Goal: Task Accomplishment & Management: Complete application form

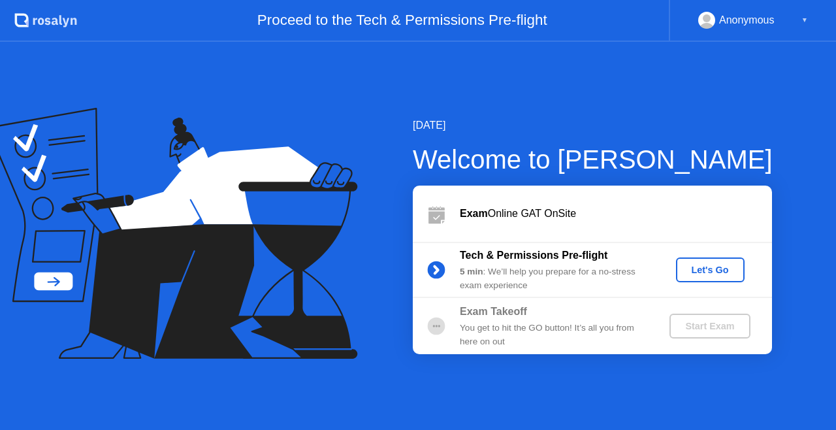
click at [720, 273] on div "Let's Go" at bounding box center [710, 269] width 58 height 10
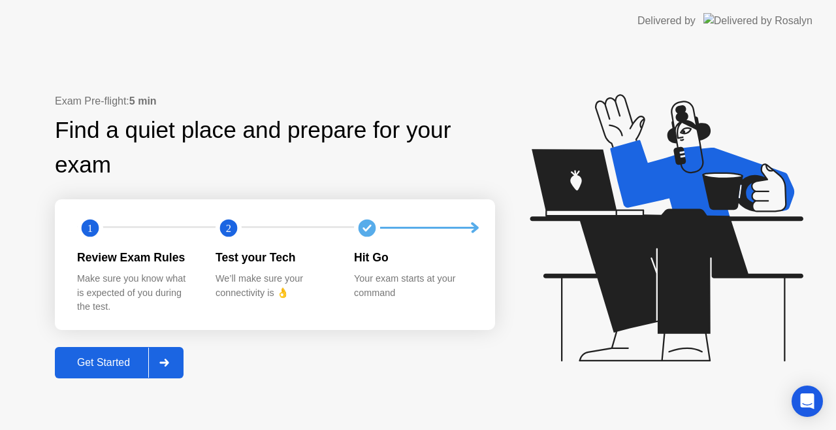
click at [104, 368] on div "Get Started" at bounding box center [103, 362] width 89 height 12
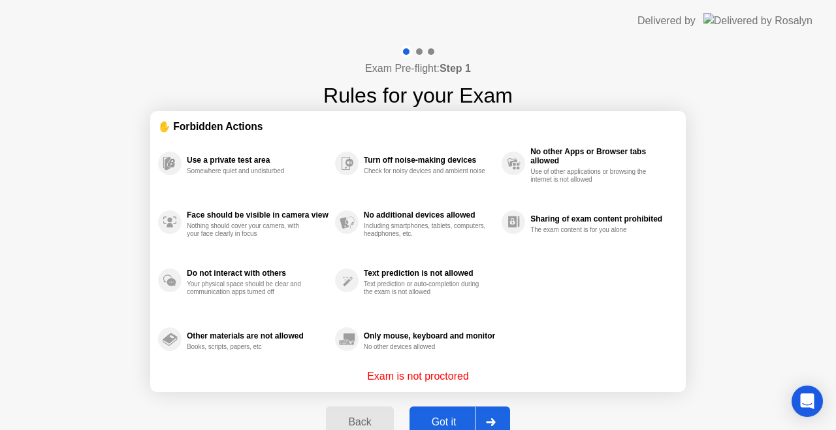
click at [443, 410] on button "Got it" at bounding box center [459, 421] width 101 height 31
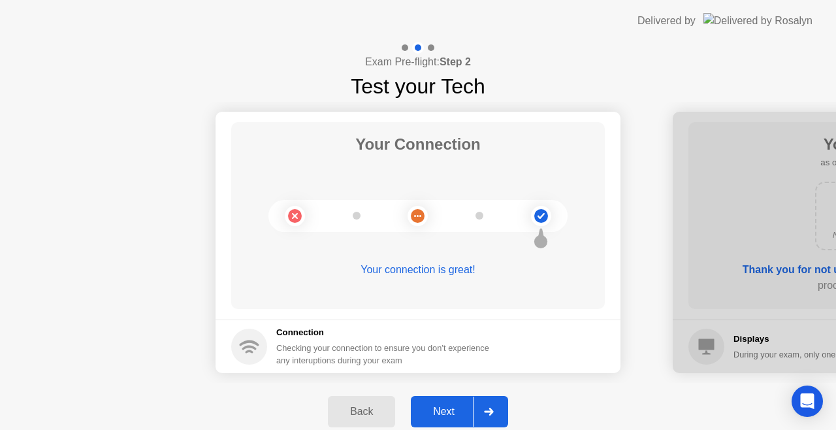
click at [445, 406] on div "Next" at bounding box center [444, 411] width 58 height 12
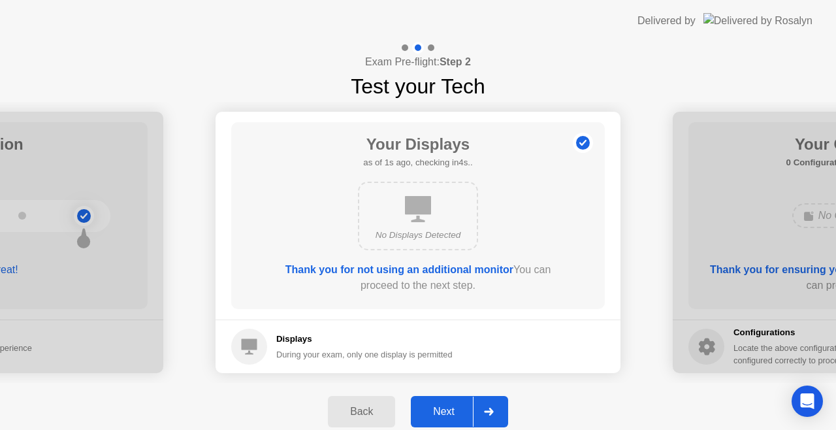
click at [445, 406] on div "Next" at bounding box center [444, 411] width 58 height 12
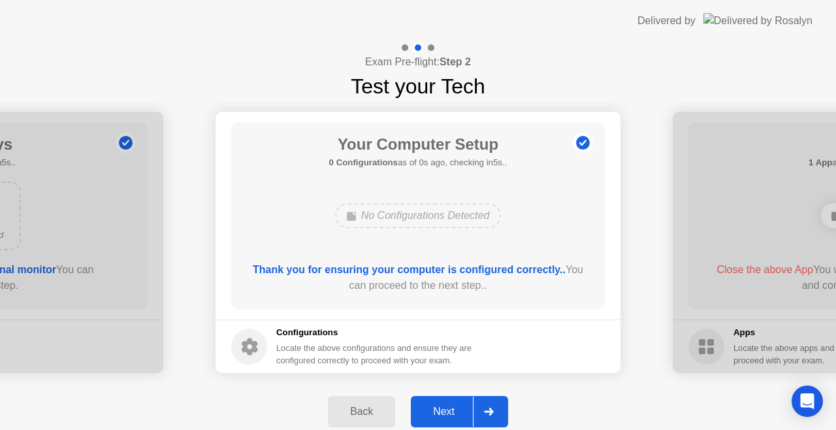
click at [445, 406] on div "Next" at bounding box center [444, 411] width 58 height 12
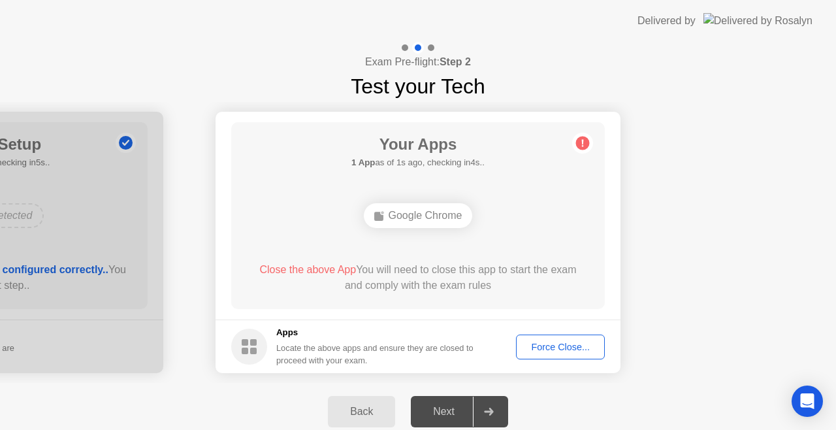
click at [550, 342] on div "Force Close..." at bounding box center [560, 346] width 80 height 10
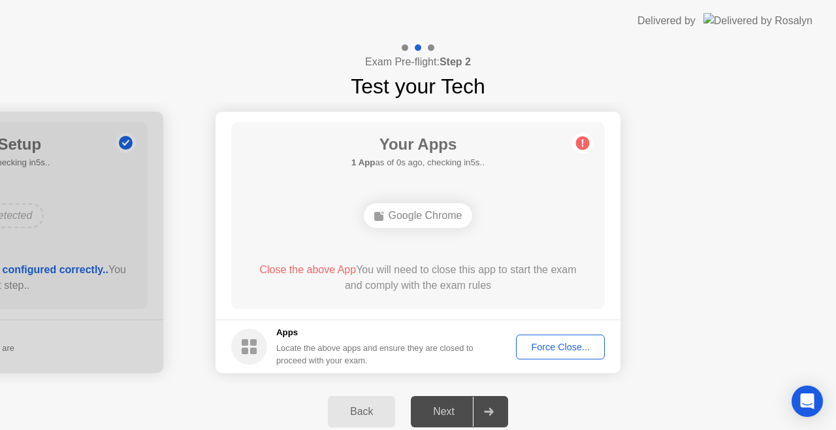
click at [466, 296] on div "Close the above App You will need to close this app to start the exam and compl…" at bounding box center [418, 280] width 336 height 37
click at [354, 407] on div "Back" at bounding box center [361, 411] width 59 height 12
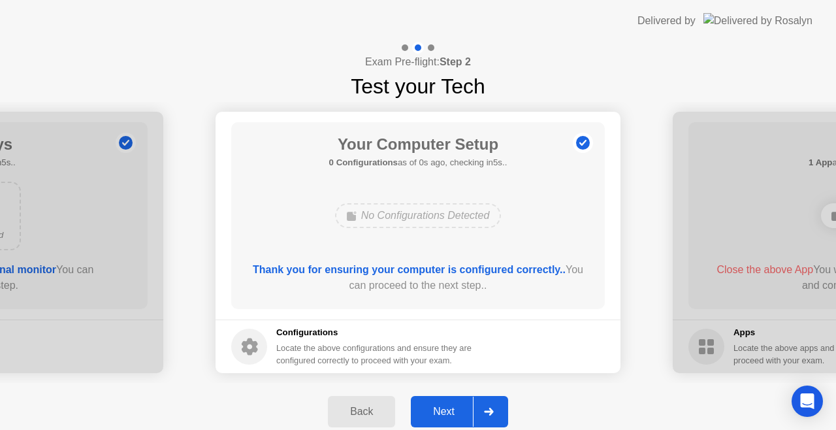
click at [437, 409] on div "Next" at bounding box center [444, 411] width 58 height 12
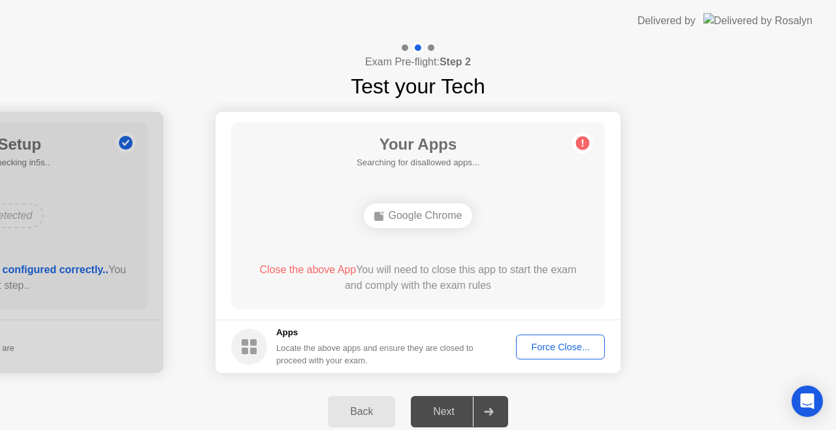
click at [437, 409] on div "Next" at bounding box center [444, 411] width 58 height 12
click at [547, 342] on div "Force Close..." at bounding box center [560, 346] width 80 height 10
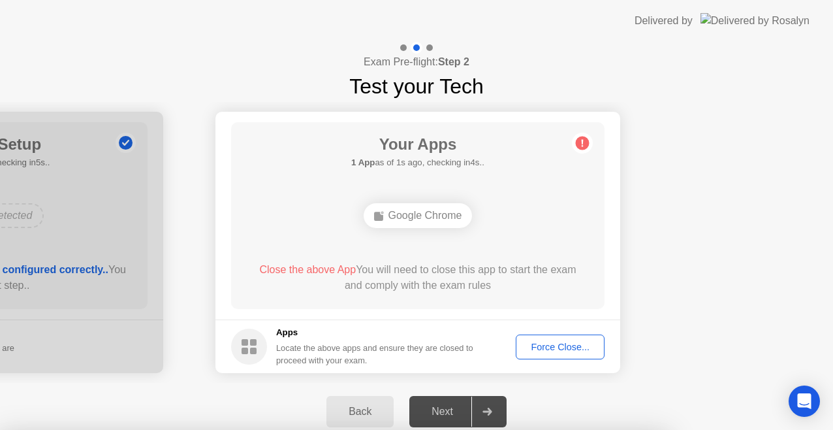
click at [547, 429] on div at bounding box center [416, 430] width 833 height 0
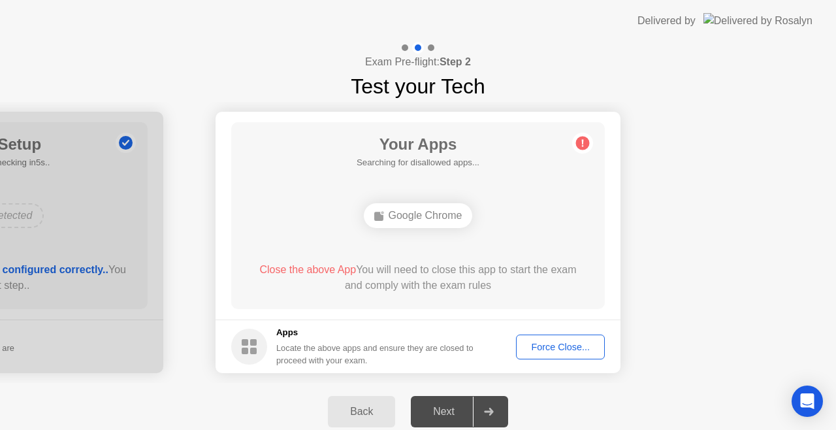
click at [469, 285] on div "Close the above App You will need to close this app to start the exam and compl…" at bounding box center [418, 277] width 336 height 31
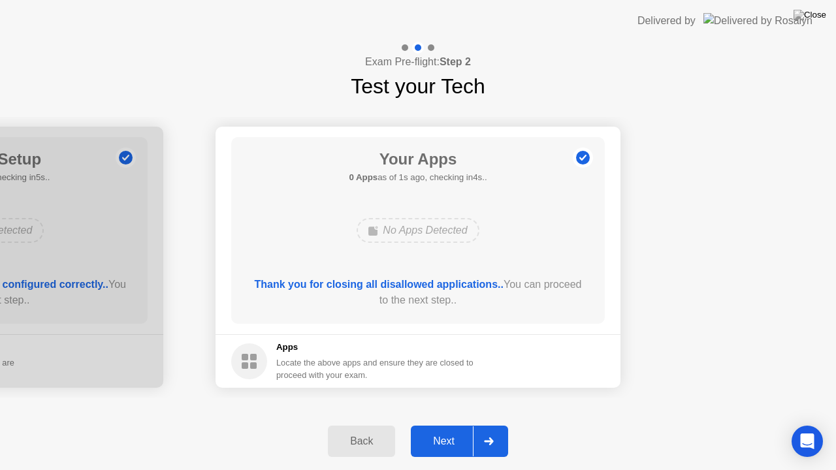
click at [454, 429] on div "Next" at bounding box center [444, 441] width 58 height 12
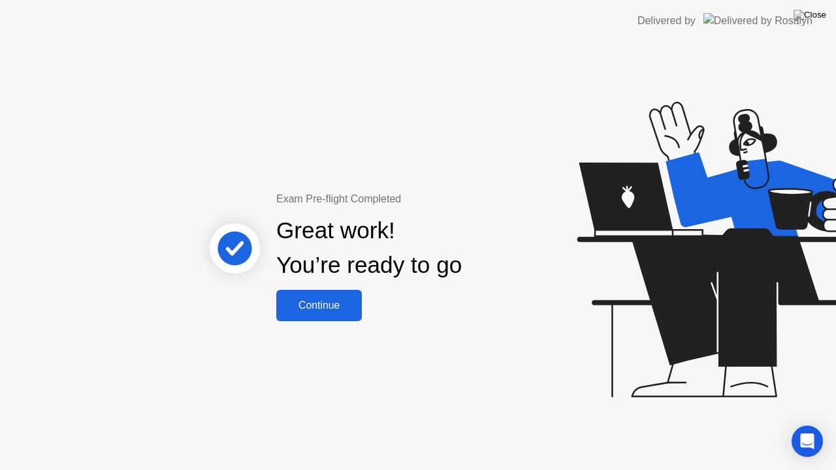
click at [330, 310] on div "Continue" at bounding box center [319, 306] width 78 height 12
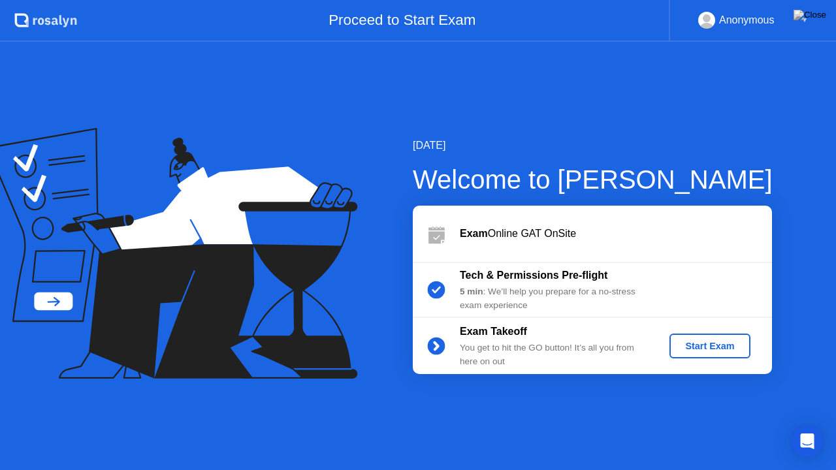
click at [732, 349] on div "Start Exam" at bounding box center [709, 346] width 70 height 10
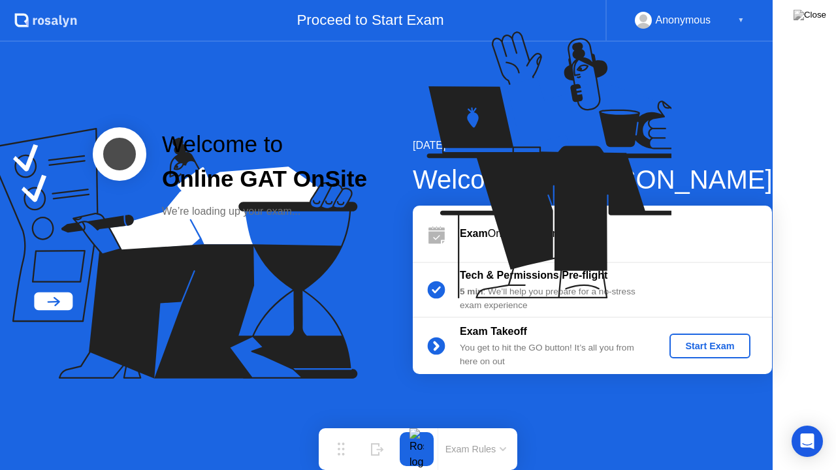
click at [728, 338] on icon at bounding box center [560, 171] width 337 height 334
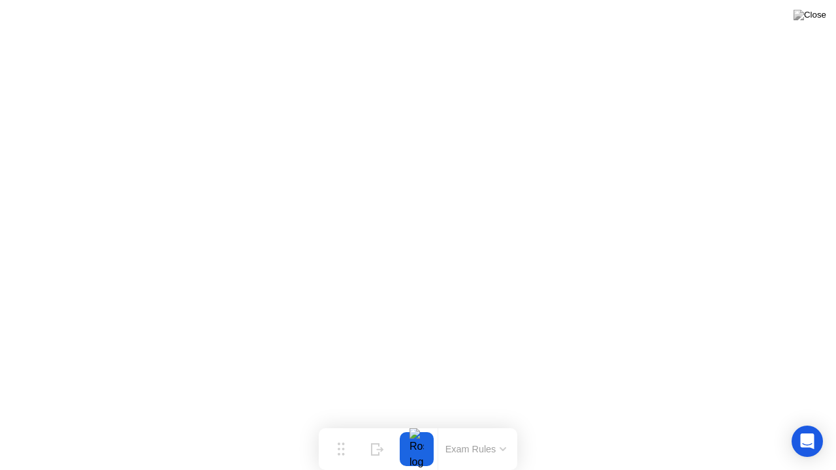
click at [812, 13] on img at bounding box center [809, 15] width 33 height 10
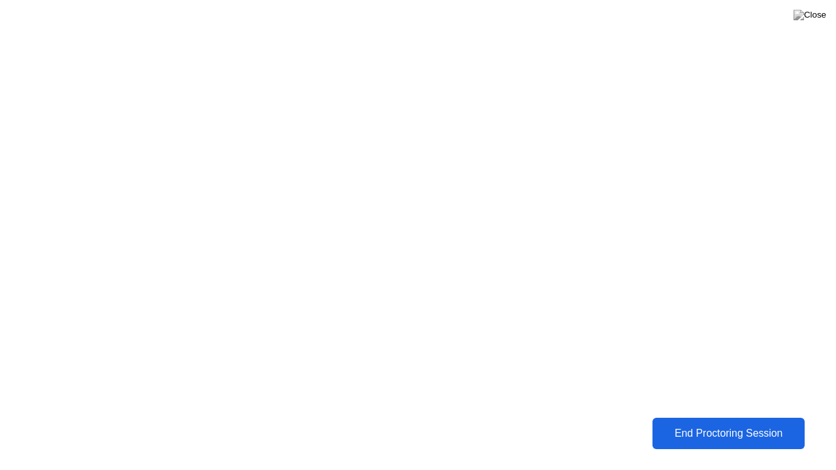
click at [766, 429] on div "End Proctoring Session" at bounding box center [728, 434] width 144 height 12
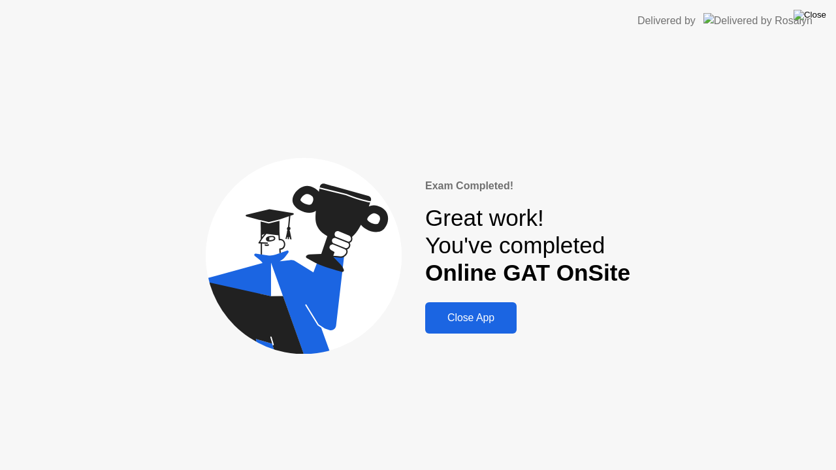
click at [824, 20] on img at bounding box center [809, 15] width 33 height 10
